Goal: Task Accomplishment & Management: Manage account settings

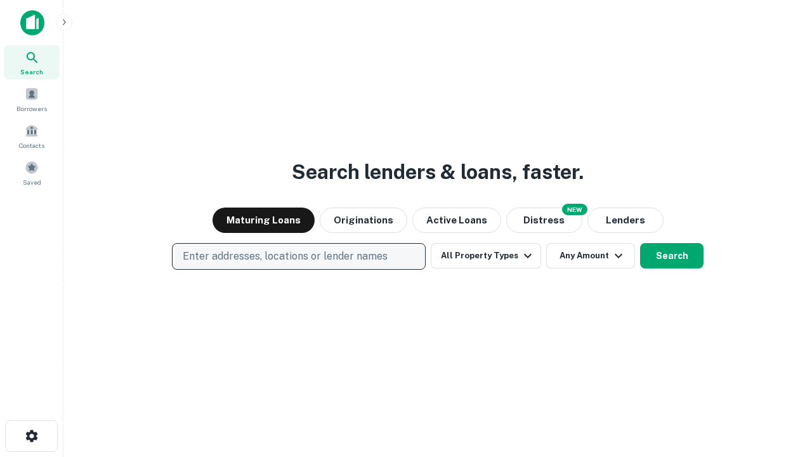
click at [298, 256] on p "Enter addresses, locations or lender names" at bounding box center [285, 256] width 205 height 15
type input "**********"
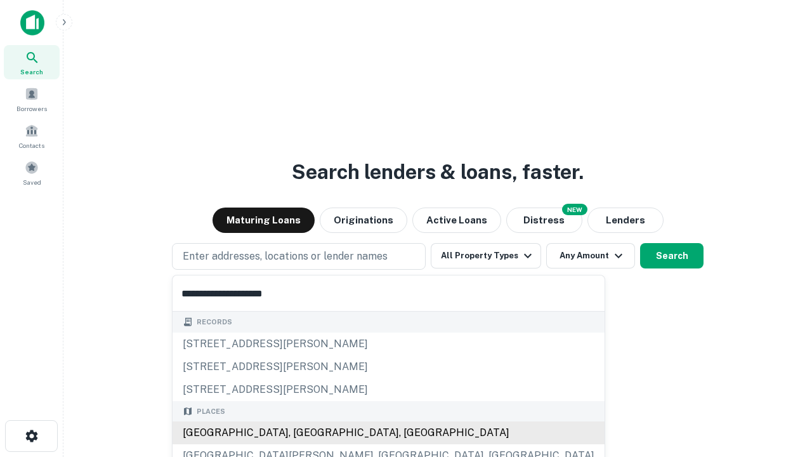
click at [303, 433] on div "[GEOGRAPHIC_DATA], [GEOGRAPHIC_DATA], [GEOGRAPHIC_DATA]" at bounding box center [389, 432] width 432 height 23
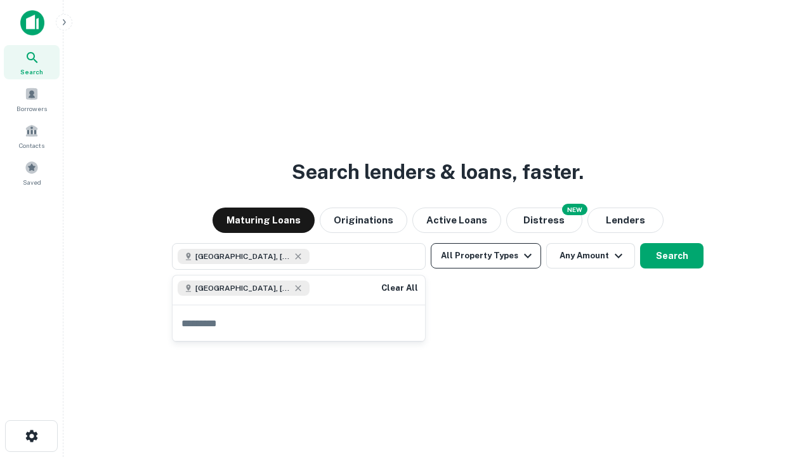
click at [486, 256] on button "All Property Types" at bounding box center [486, 255] width 110 height 25
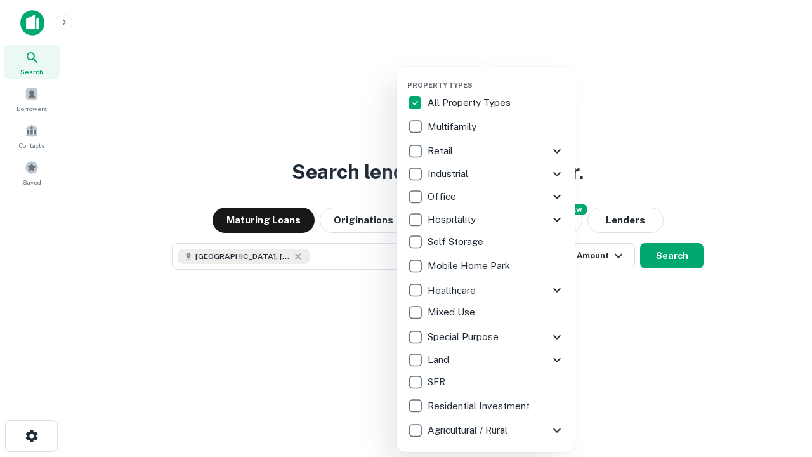
click at [496, 77] on button "button" at bounding box center [496, 77] width 178 height 1
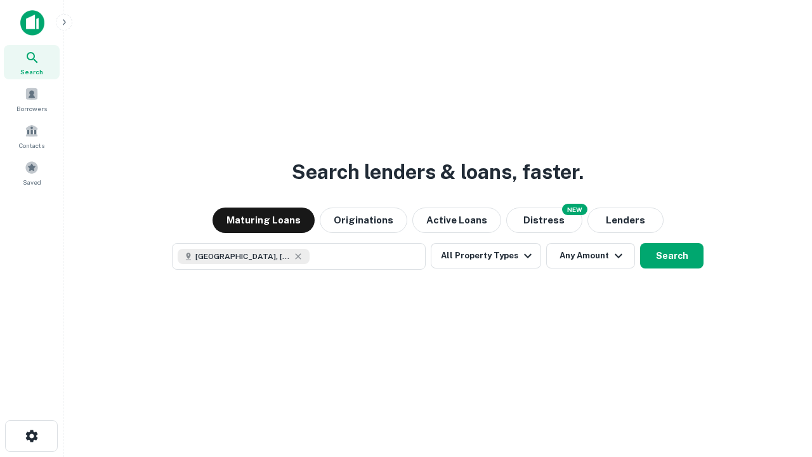
scroll to position [20, 0]
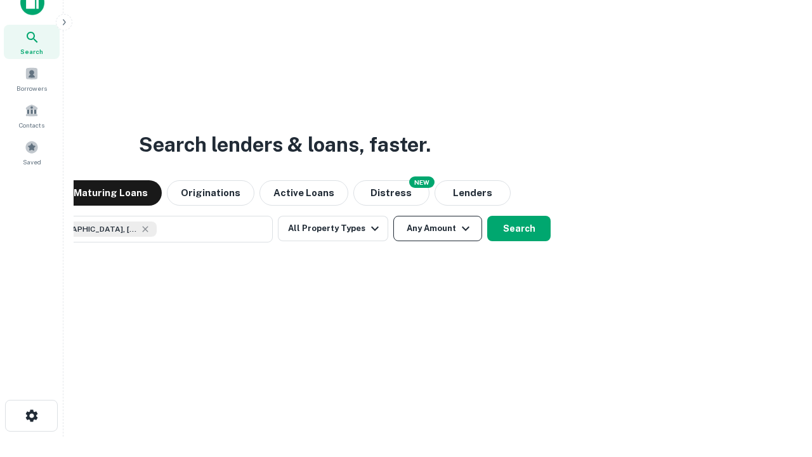
click at [393, 216] on button "Any Amount" at bounding box center [437, 228] width 89 height 25
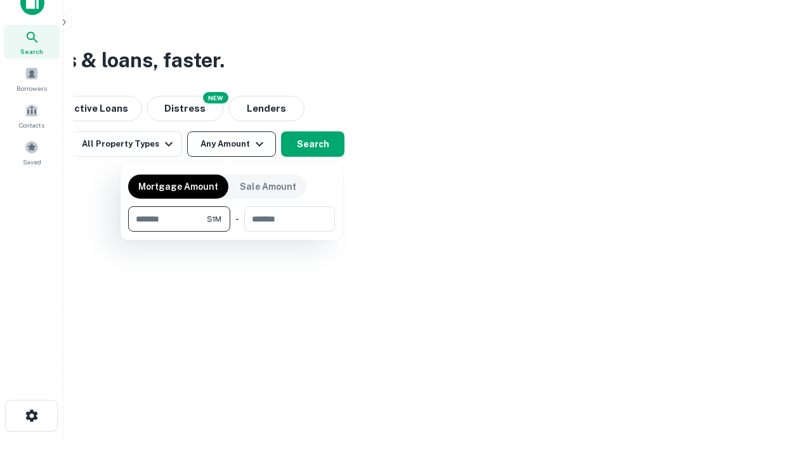
type input "*******"
click at [232, 232] on button "button" at bounding box center [231, 232] width 207 height 1
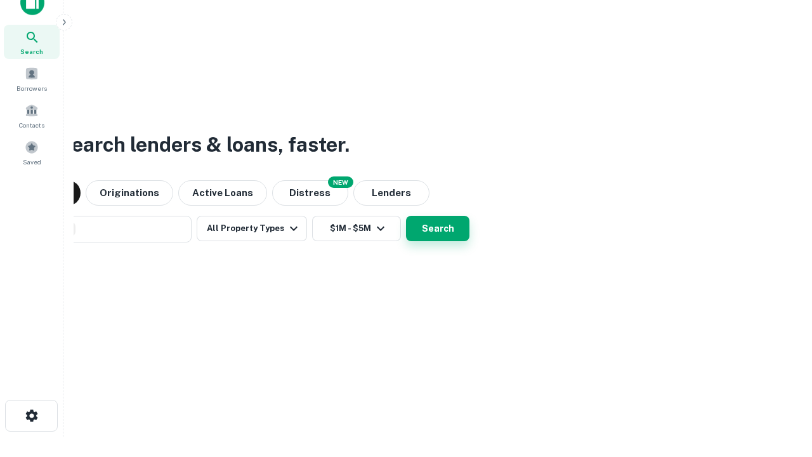
click at [406, 216] on button "Search" at bounding box center [437, 228] width 63 height 25
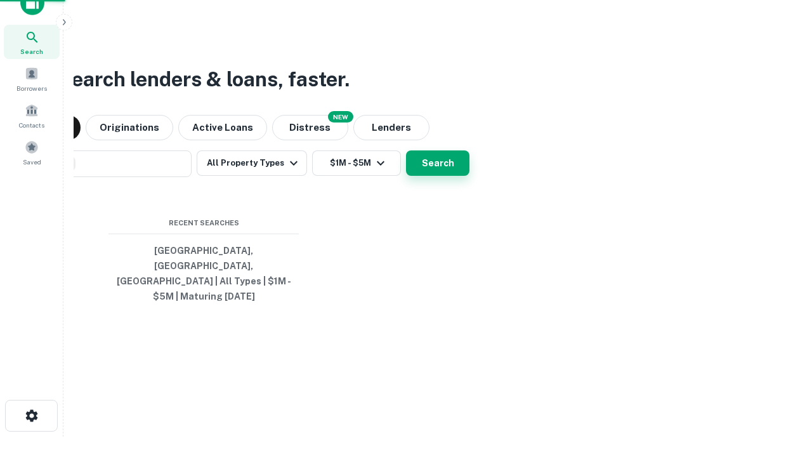
scroll to position [41, 359]
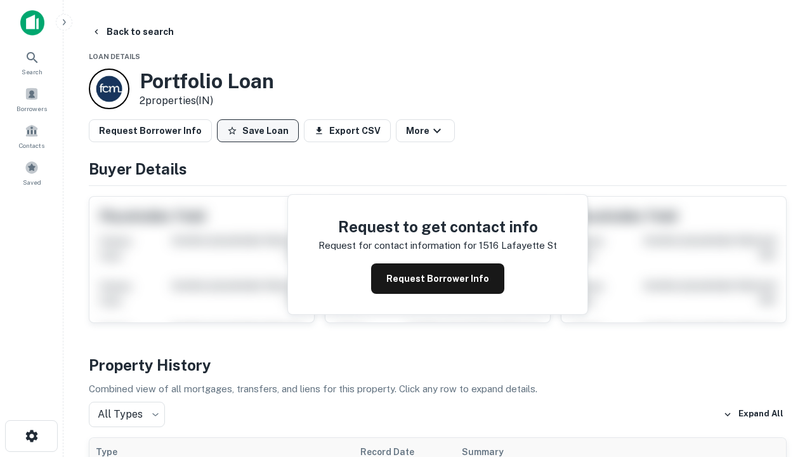
click at [258, 131] on button "Save Loan" at bounding box center [258, 130] width 82 height 23
click at [261, 131] on button "Loan Saved" at bounding box center [261, 130] width 88 height 23
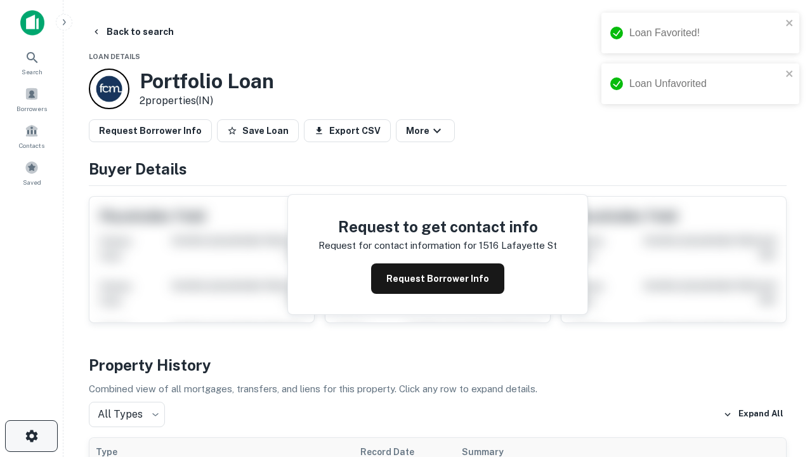
click at [31, 436] on icon "button" at bounding box center [31, 435] width 15 height 15
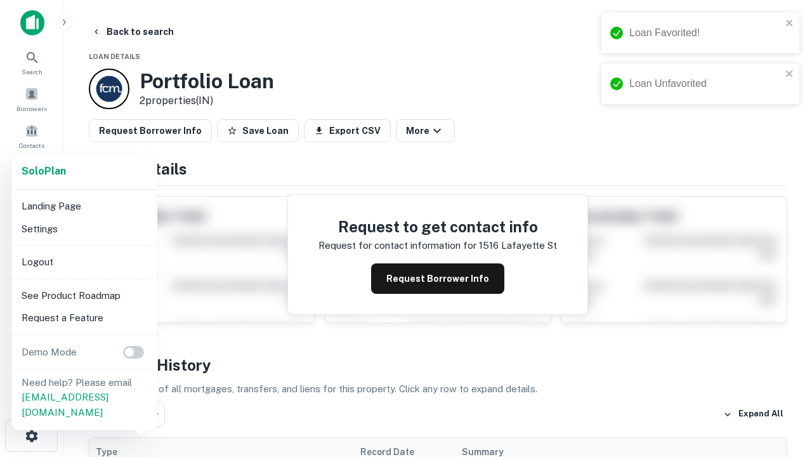
click at [84, 261] on li "Logout" at bounding box center [84, 262] width 136 height 23
